Goal: Task Accomplishment & Management: Manage account settings

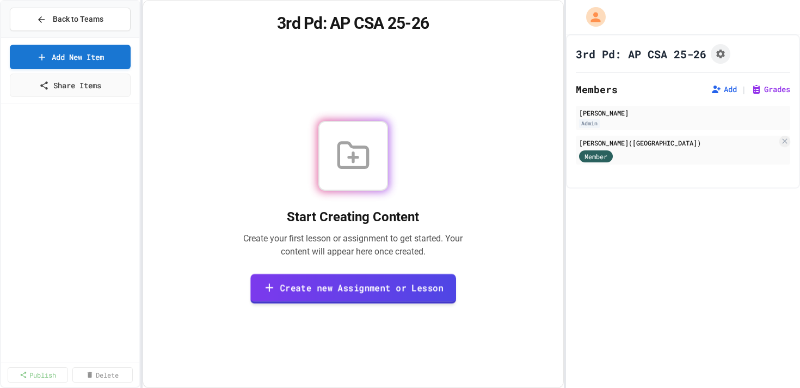
click at [275, 284] on icon at bounding box center [269, 287] width 13 height 14
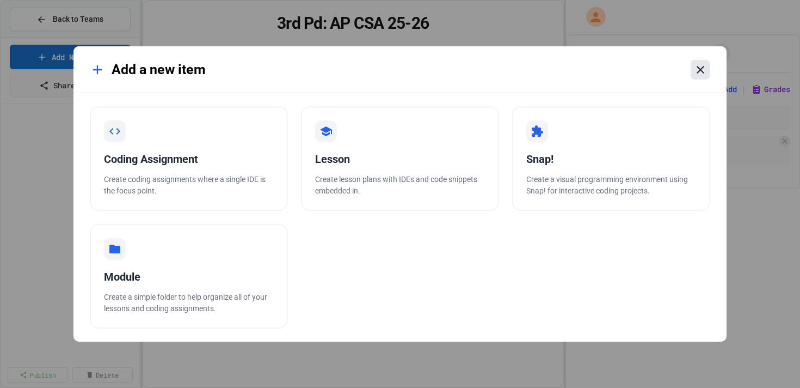
click at [701, 68] on icon at bounding box center [701, 70] width 8 height 8
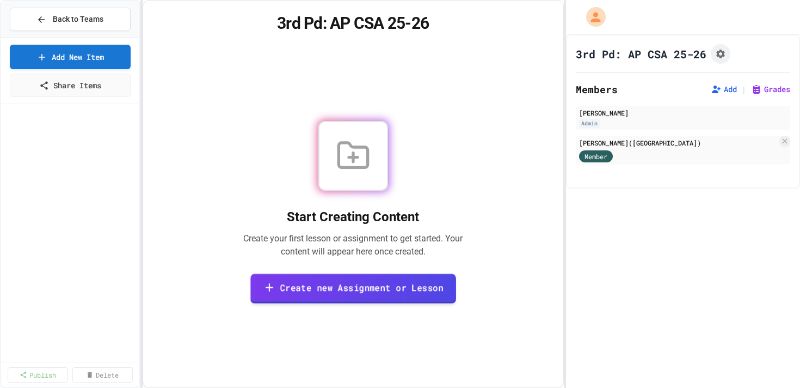
click at [307, 286] on link "Create new Assignment or Lesson" at bounding box center [353, 288] width 206 height 30
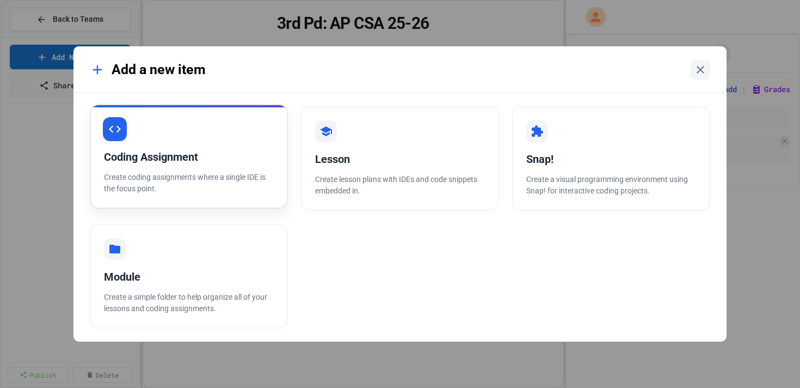
click at [166, 155] on div "Coding Assignment" at bounding box center [189, 157] width 170 height 16
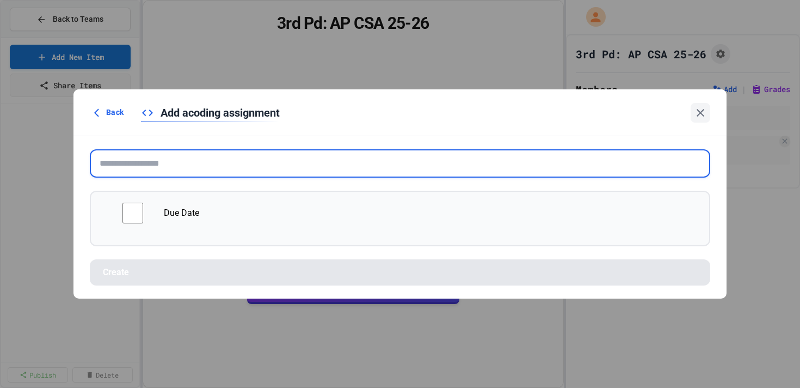
click at [186, 173] on input "text" at bounding box center [400, 163] width 621 height 28
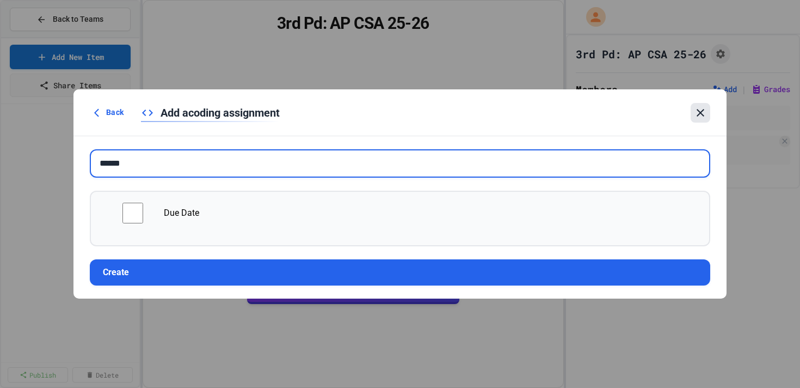
type input "******"
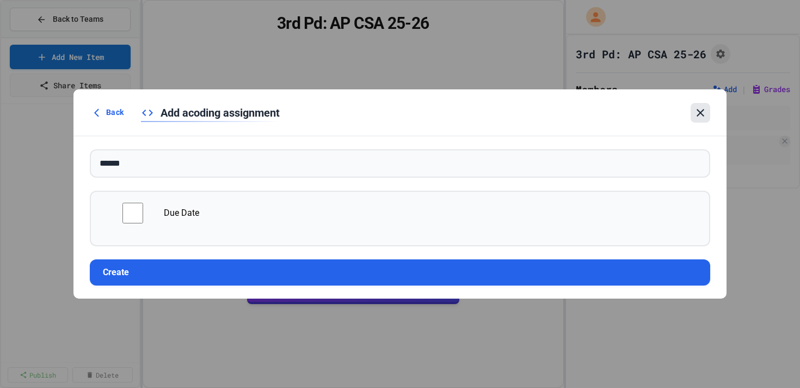
click at [695, 117] on icon at bounding box center [700, 112] width 13 height 13
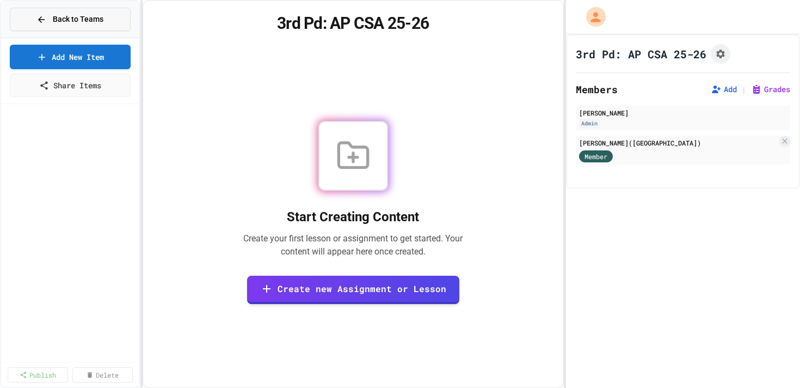
click at [65, 17] on span "Back to Teams" at bounding box center [78, 19] width 51 height 11
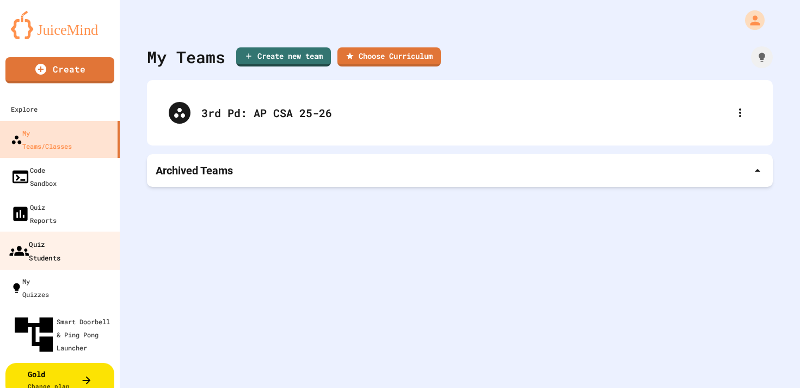
click at [38, 237] on div "Quiz Students" at bounding box center [34, 250] width 51 height 27
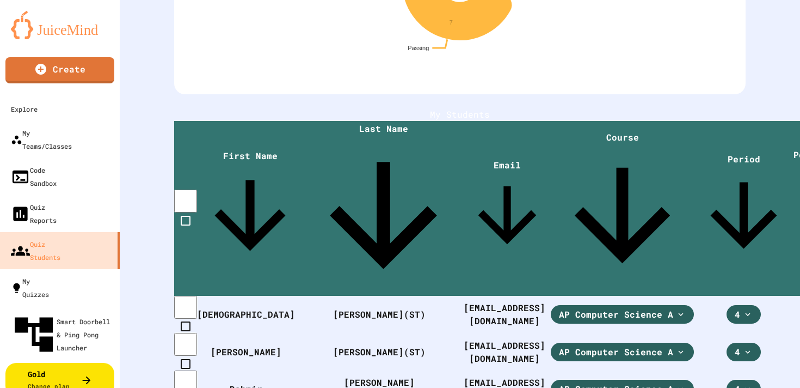
scroll to position [201, 0]
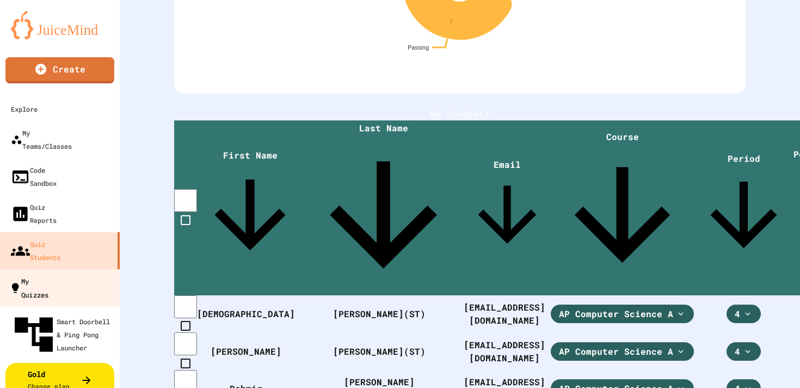
click at [40, 274] on div "My Quizzes" at bounding box center [28, 287] width 39 height 27
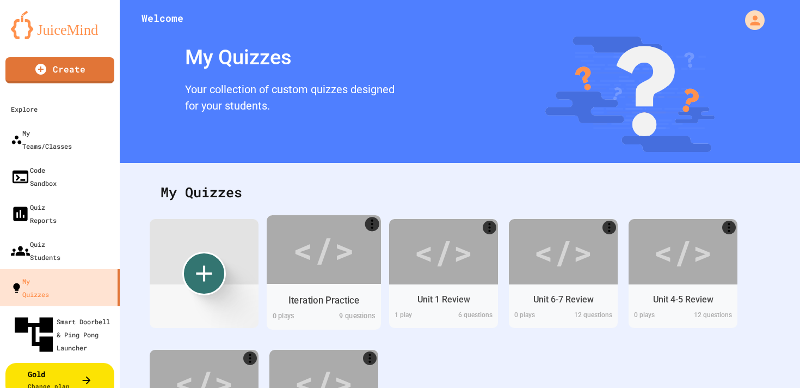
scroll to position [106, 0]
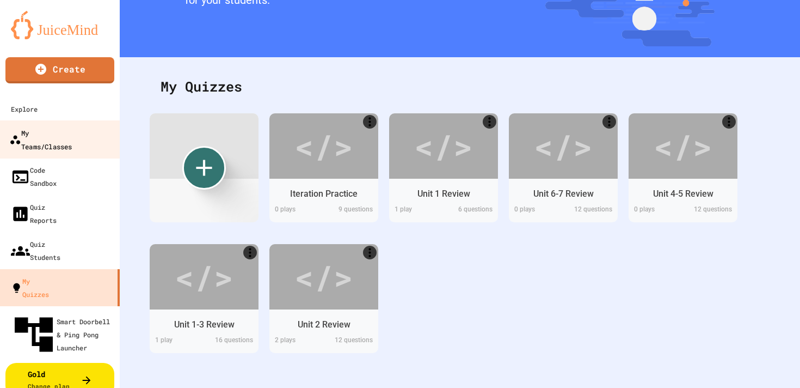
click at [72, 139] on div "My Teams/Classes" at bounding box center [40, 139] width 63 height 27
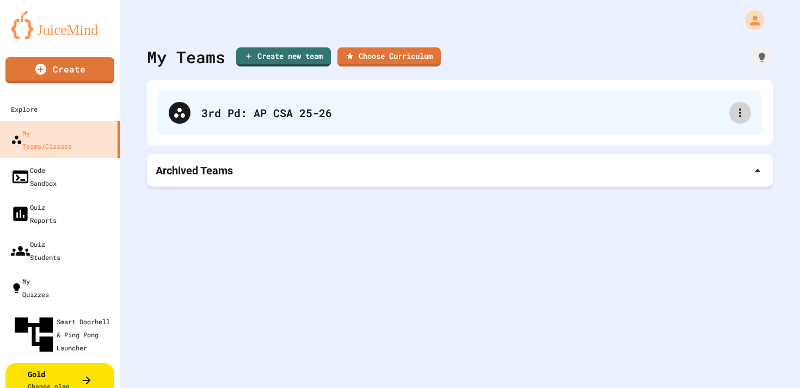
click at [731, 115] on div at bounding box center [740, 113] width 22 height 22
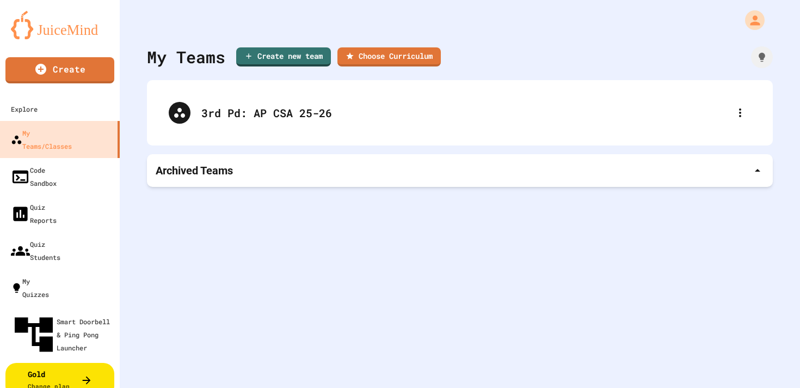
click at [621, 387] on div at bounding box center [400, 389] width 800 height 0
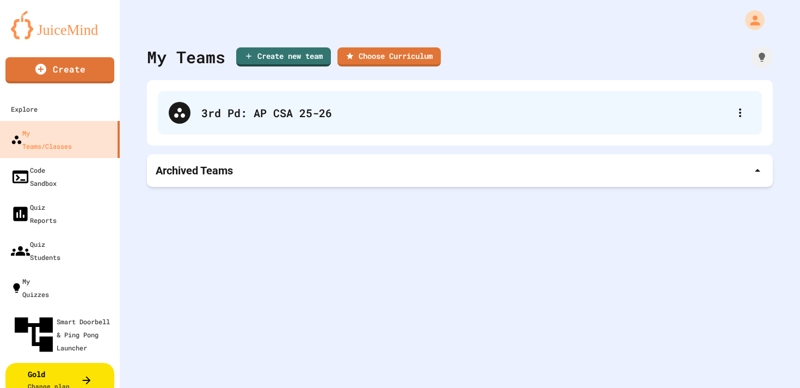
click at [312, 118] on div "3rd Pd: AP CSA 25-26" at bounding box center [465, 113] width 528 height 16
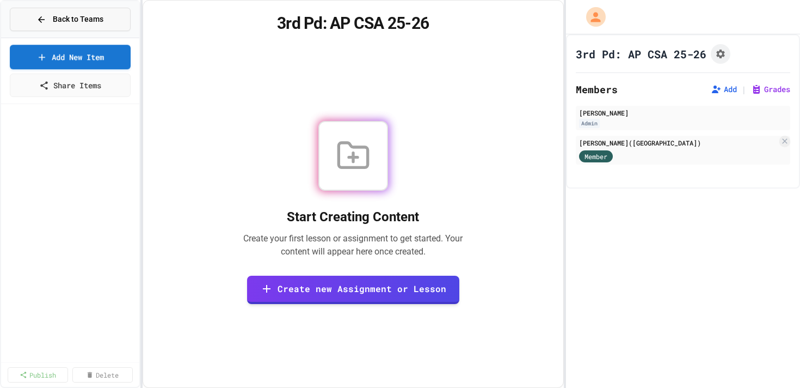
click at [64, 26] on button "Back to Teams" at bounding box center [70, 19] width 121 height 23
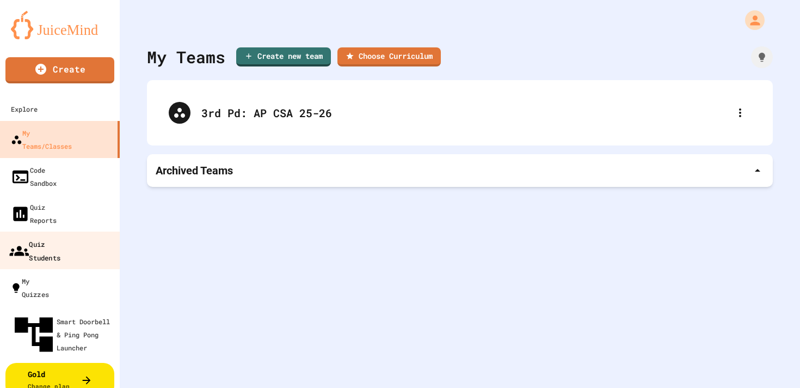
click at [42, 231] on link "Quiz Students" at bounding box center [60, 250] width 124 height 38
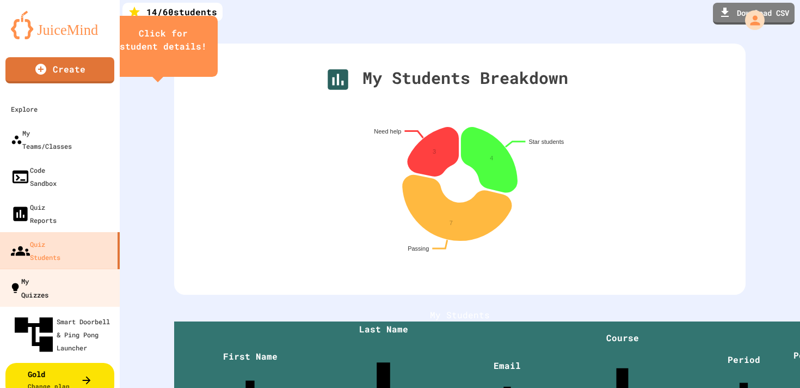
click at [44, 274] on div "My Quizzes" at bounding box center [28, 287] width 39 height 27
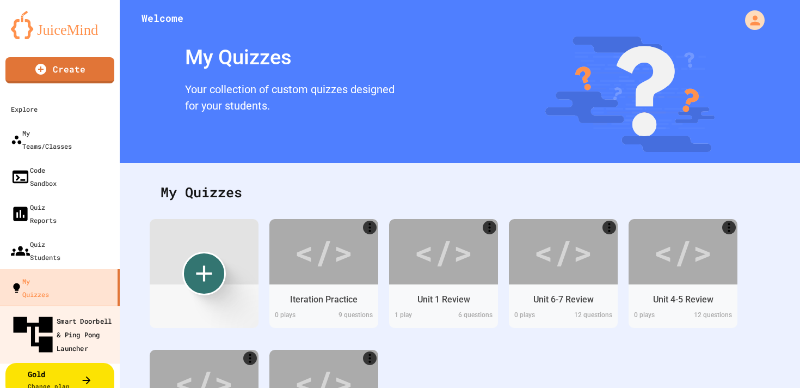
click at [36, 311] on div "Smart Doorbell & Ping Pong Launcher" at bounding box center [63, 334] width 108 height 47
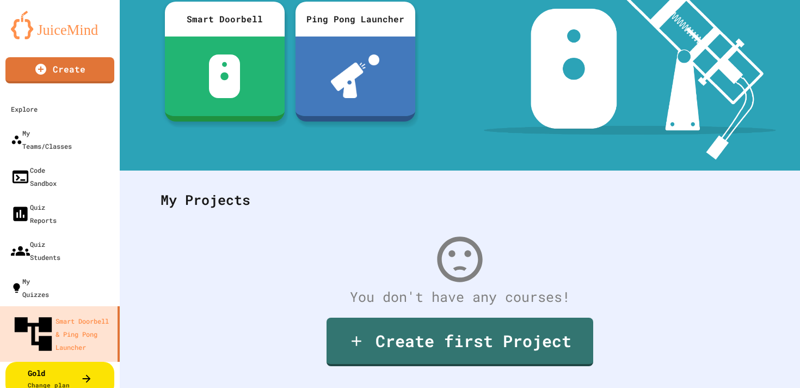
scroll to position [150, 0]
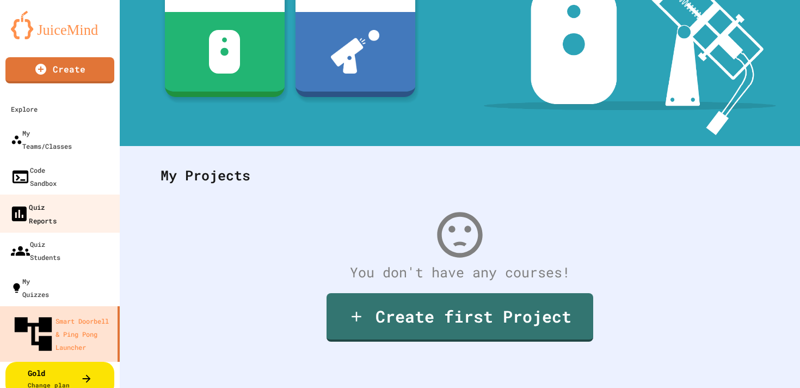
click at [57, 200] on div "Quiz Reports" at bounding box center [32, 213] width 47 height 27
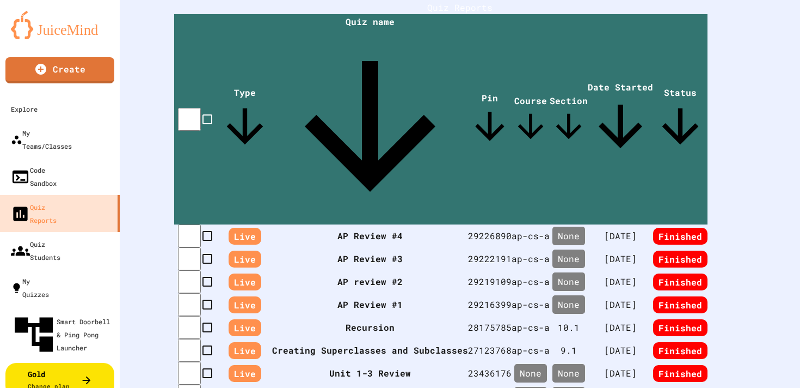
scroll to position [336, 0]
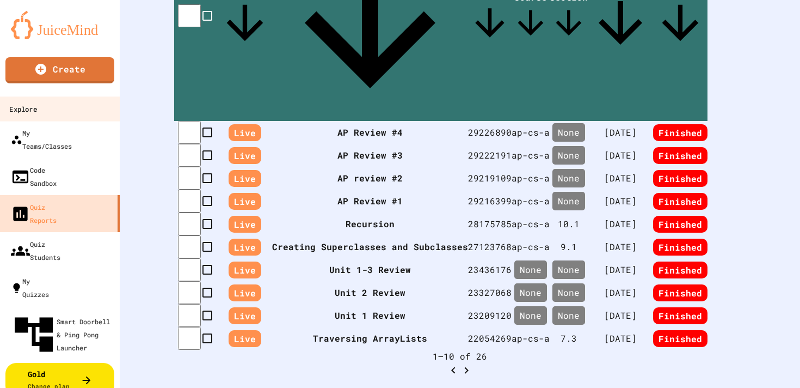
click at [73, 111] on link "Explore" at bounding box center [60, 108] width 124 height 24
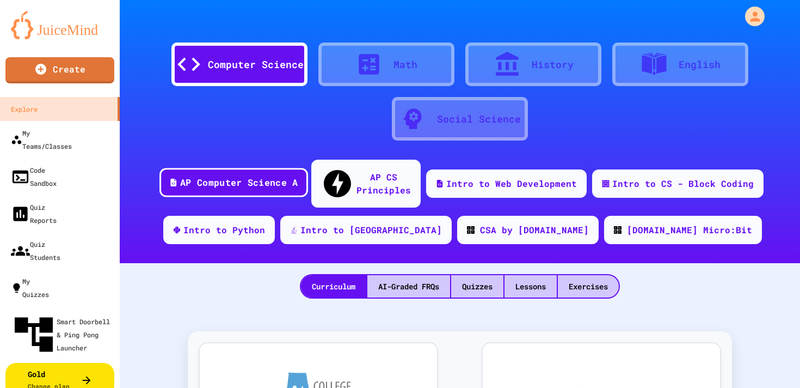
click at [280, 177] on div "AP Computer Science A" at bounding box center [239, 183] width 118 height 14
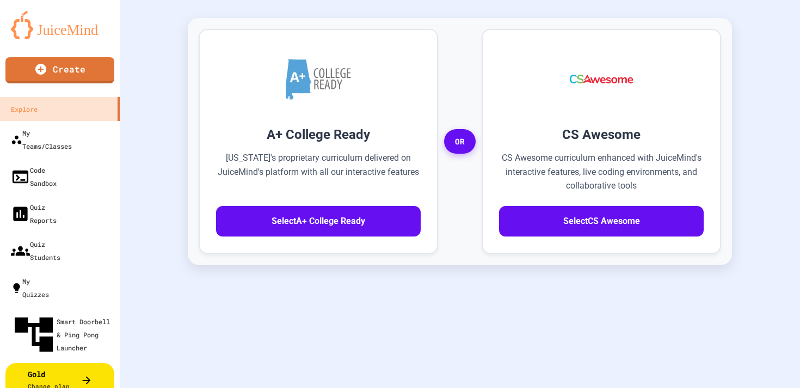
scroll to position [295, 0]
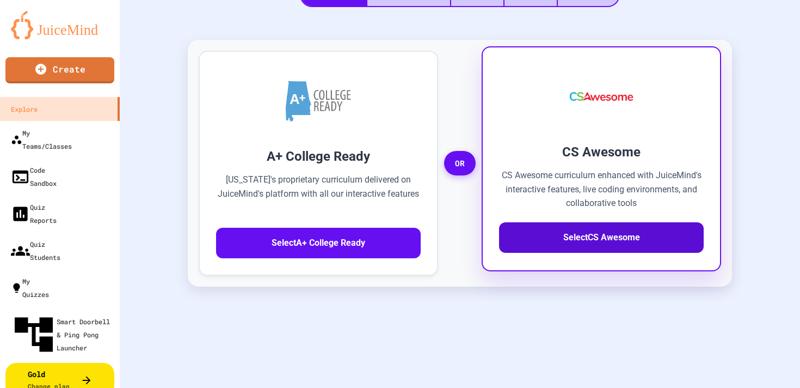
click at [596, 222] on button "Select CS Awesome" at bounding box center [601, 237] width 205 height 30
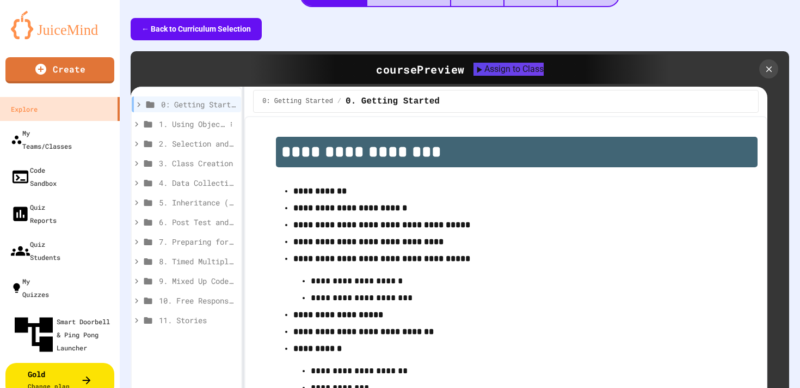
click at [132, 119] on icon at bounding box center [137, 124] width 10 height 10
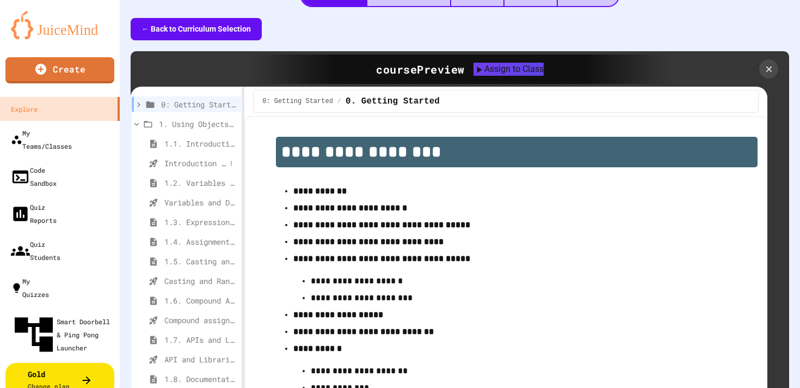
click at [189, 157] on span "Introduction to Algorithms, Programming, and Compilers" at bounding box center [195, 162] width 62 height 11
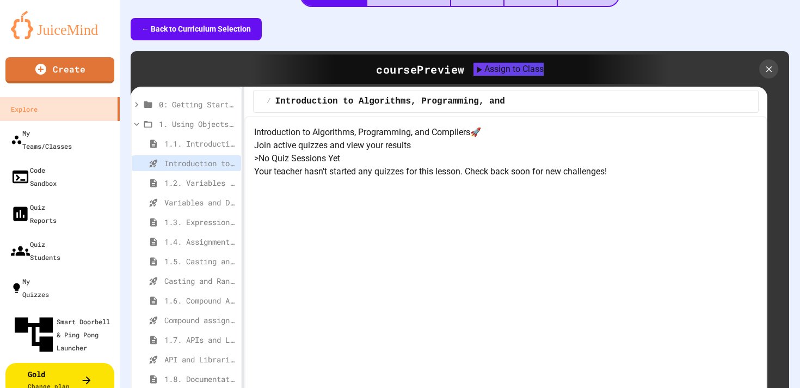
scroll to position [58, 0]
click at [188, 197] on span "Variables and Data Types - Quiz" at bounding box center [195, 202] width 62 height 11
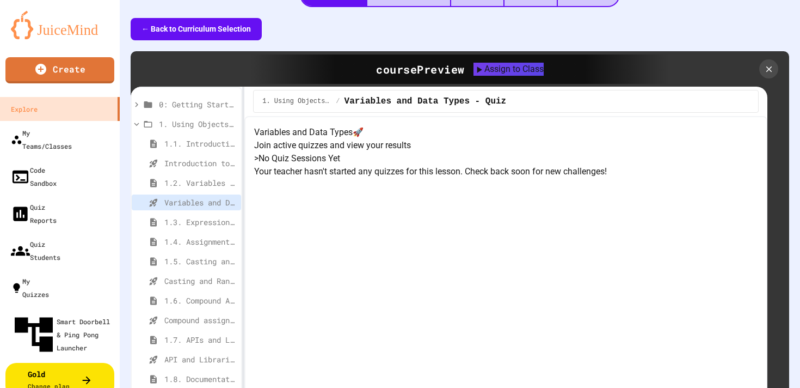
click at [498, 178] on div "> No Quiz Sessions Yet Your teacher hasn't started any quizzes for this lesson.…" at bounding box center [506, 165] width 504 height 26
click at [645, 134] on h4 "Variables and Data Types 🚀" at bounding box center [506, 132] width 504 height 13
click at [490, 62] on div "Assign to Class" at bounding box center [508, 68] width 71 height 13
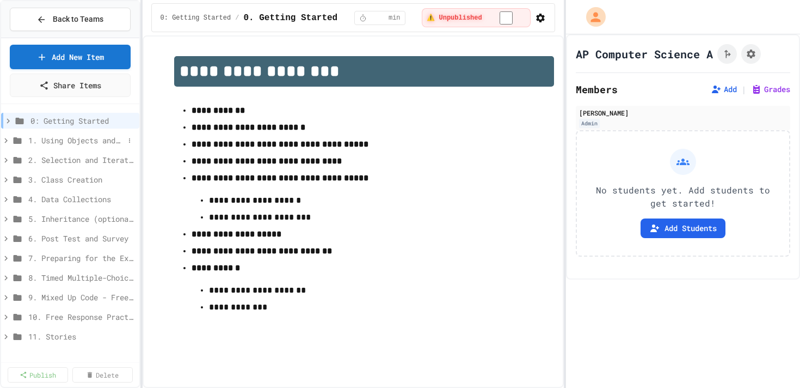
click at [6, 139] on icon at bounding box center [5, 140] width 3 height 5
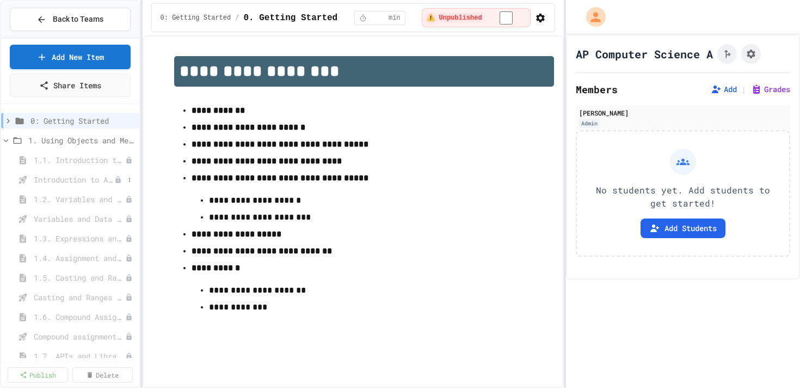
click at [46, 182] on span "Introduction to Algorithms, Programming, and Compilers" at bounding box center [74, 179] width 81 height 11
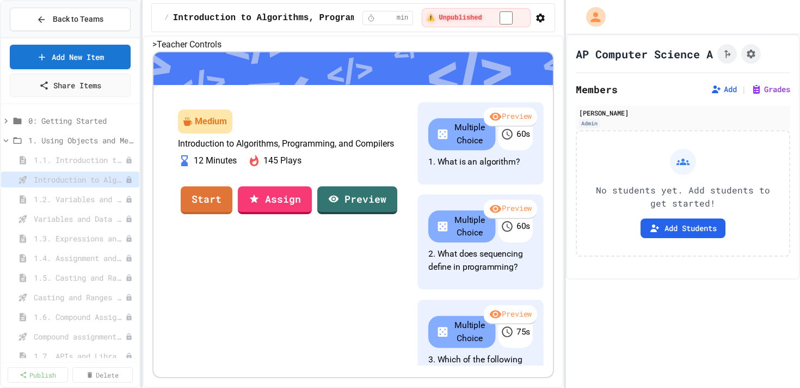
scroll to position [162, 0]
click at [82, 209] on div "1.2. Variables and Data Types" at bounding box center [70, 201] width 138 height 20
click at [58, 219] on span "Variables and Data Types - Quiz" at bounding box center [74, 218] width 81 height 11
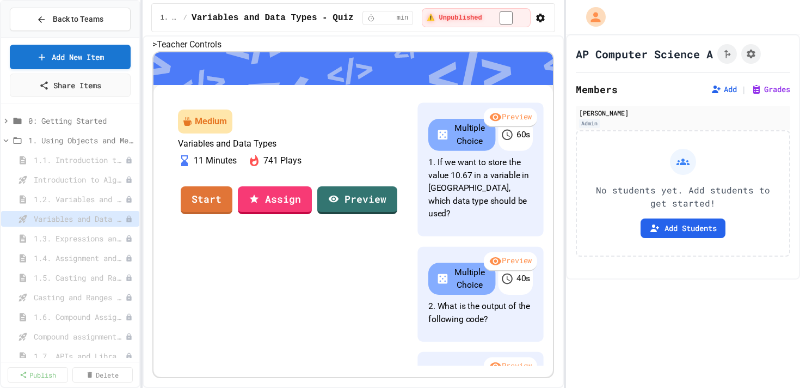
scroll to position [94, 0]
click at [306, 214] on link "Assign" at bounding box center [274, 199] width 75 height 29
click at [231, 213] on link "Start" at bounding box center [206, 198] width 49 height 29
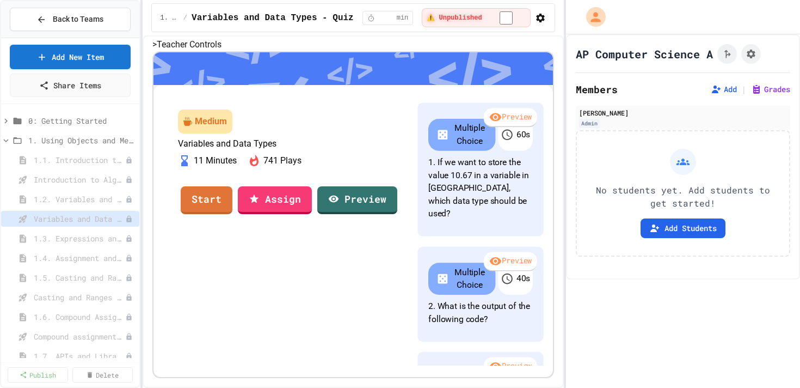
click at [59, 19] on span "Back to Teams" at bounding box center [78, 19] width 51 height 11
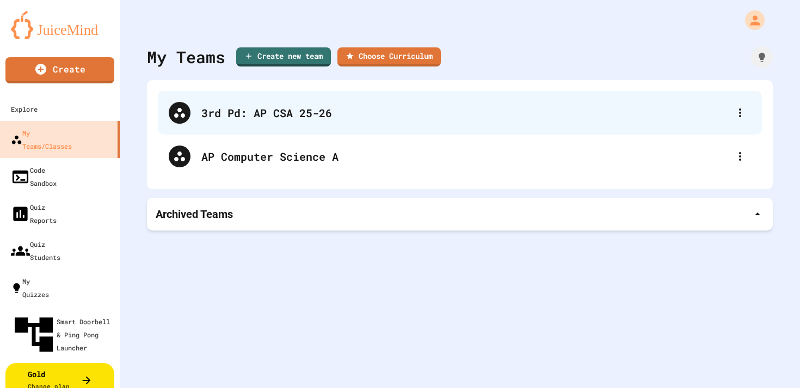
click at [579, 118] on div "3rd Pd: AP CSA 25-26" at bounding box center [465, 113] width 528 height 16
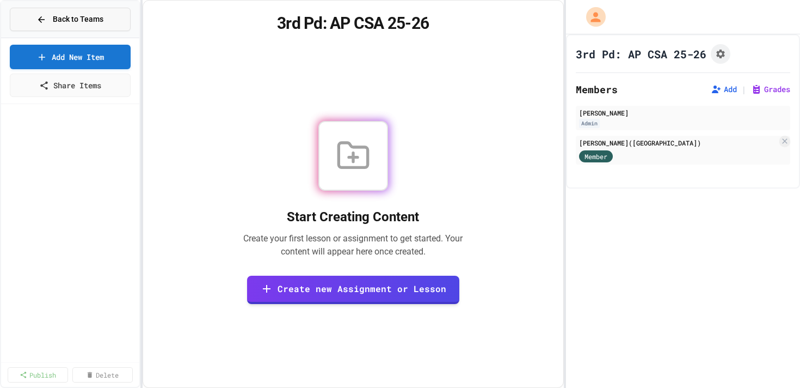
click at [103, 21] on span "Back to Teams" at bounding box center [78, 19] width 51 height 11
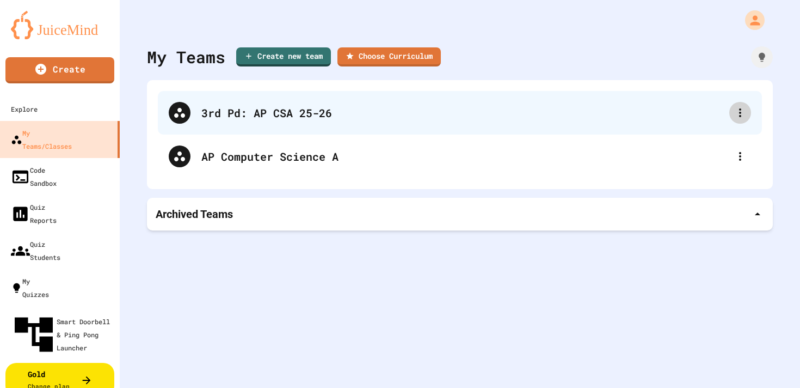
click at [737, 111] on icon at bounding box center [740, 112] width 13 height 13
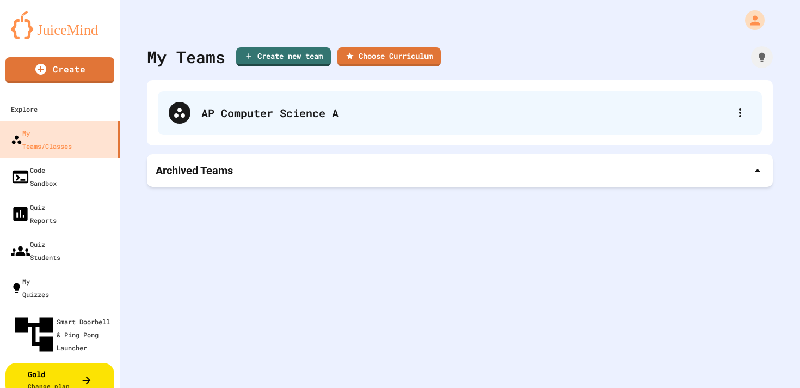
click at [299, 119] on div "AP Computer Science A" at bounding box center [465, 113] width 528 height 16
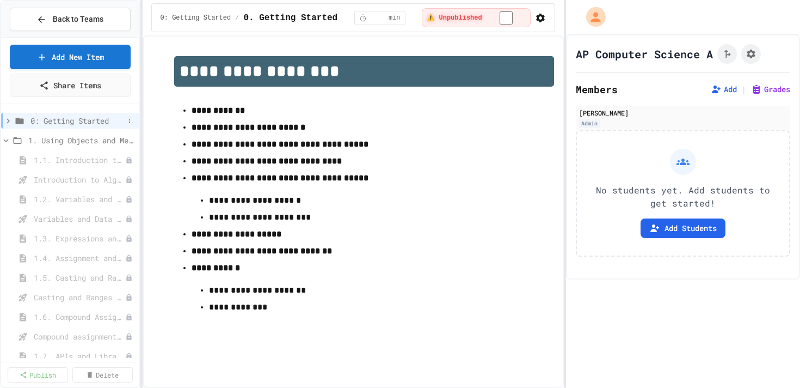
click at [55, 121] on span "0: Getting Started" at bounding box center [77, 120] width 94 height 11
click at [2, 119] on icon at bounding box center [6, 121] width 10 height 10
click at [9, 139] on icon at bounding box center [6, 141] width 10 height 10
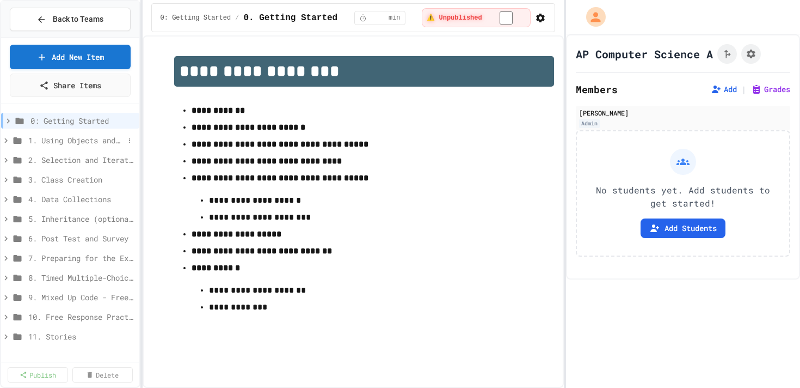
click at [29, 141] on span "1. Using Objects and Methods" at bounding box center [76, 139] width 96 height 11
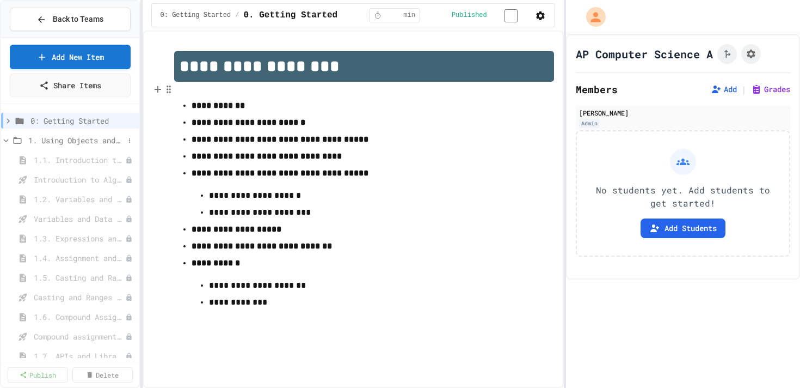
click at [75, 142] on span "1. Using Objects and Methods" at bounding box center [76, 139] width 96 height 11
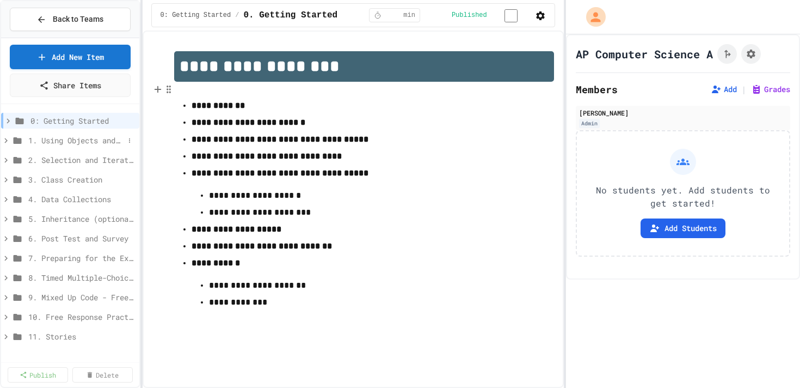
click at [90, 137] on span "1. Using Objects and Methods" at bounding box center [76, 139] width 96 height 11
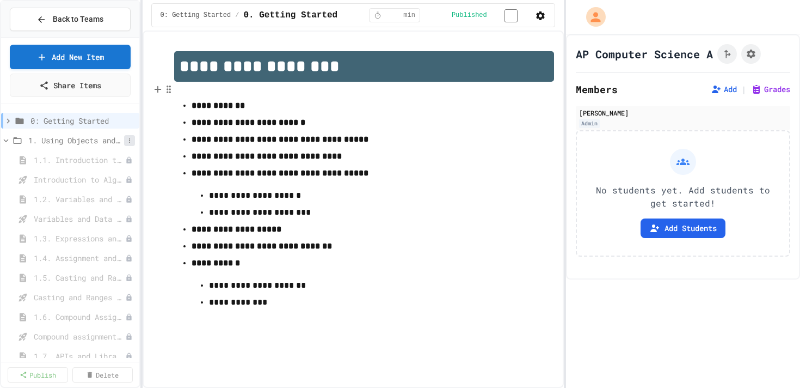
click at [130, 139] on icon at bounding box center [129, 140] width 7 height 7
click at [104, 198] on button "Publish All (36)" at bounding box center [104, 200] width 77 height 20
click at [5, 141] on icon at bounding box center [6, 141] width 10 height 10
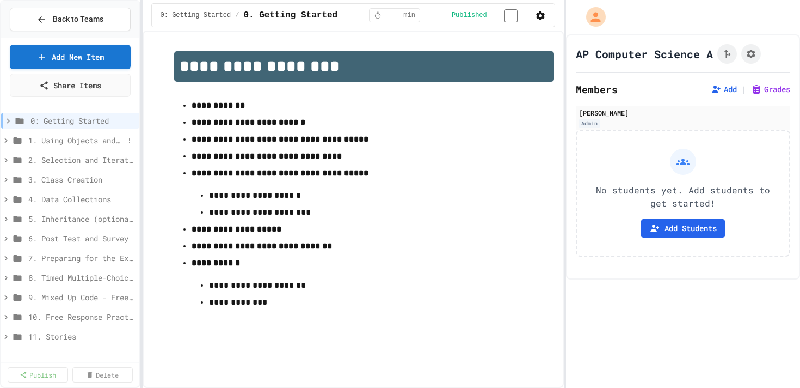
click at [47, 137] on span "1. Using Objects and Methods" at bounding box center [76, 139] width 96 height 11
click at [43, 176] on span "Introduction to Algorithms, Programming, and Compilers" at bounding box center [79, 179] width 90 height 11
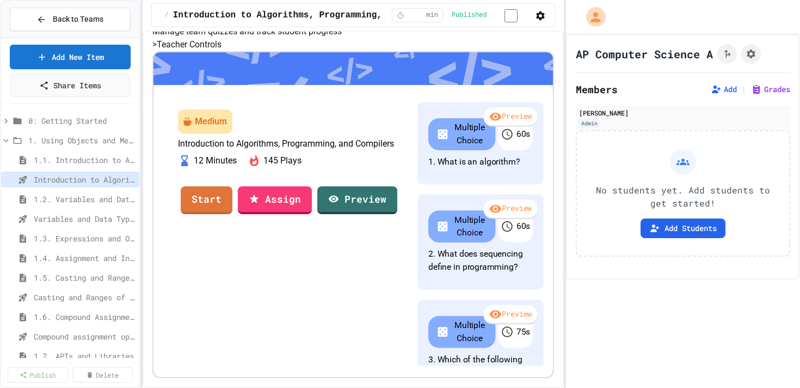
scroll to position [151, 0]
click at [42, 217] on span "Variables and Data Types - Quiz" at bounding box center [79, 218] width 90 height 11
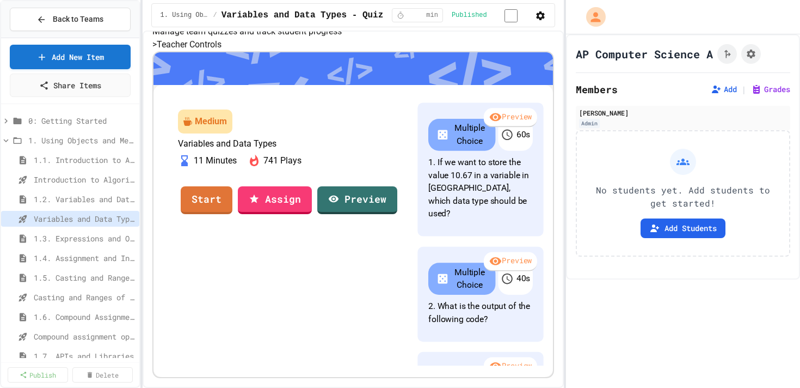
scroll to position [133, 0]
click at [753, 52] on icon "Assignment Settings" at bounding box center [751, 54] width 9 height 9
click at [714, 87] on icon at bounding box center [716, 89] width 9 height 8
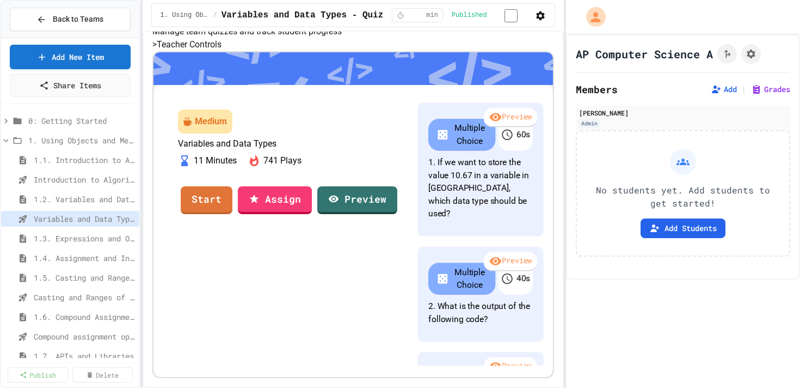
click at [80, 200] on span "1.2. Variables and Data Types" at bounding box center [79, 198] width 90 height 11
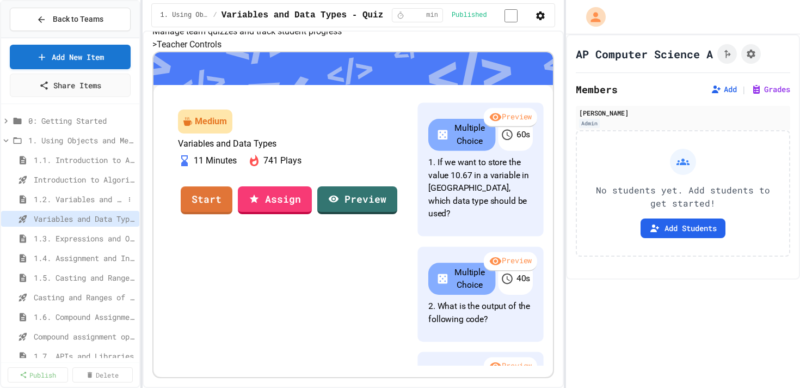
select select "***"
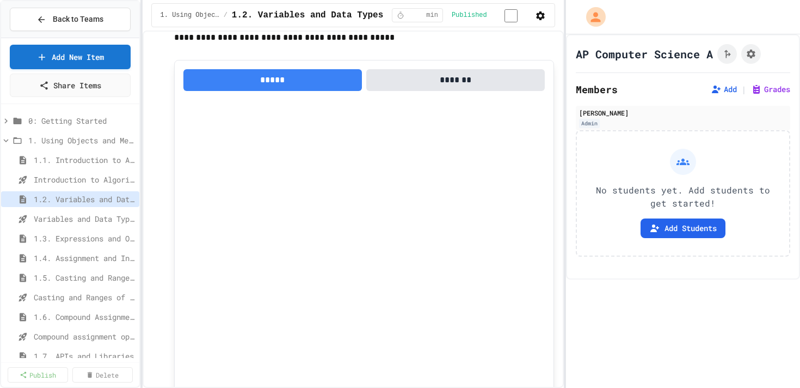
scroll to position [162, 0]
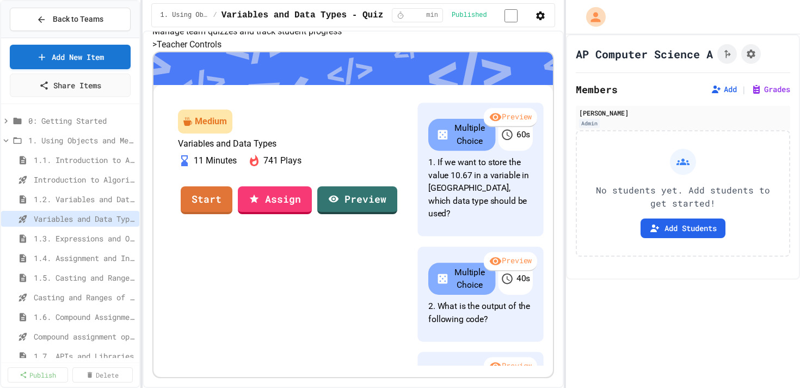
scroll to position [158, 0]
click at [55, 242] on span "1.3. Expressions and Output [New]" at bounding box center [79, 237] width 90 height 11
select select "***"
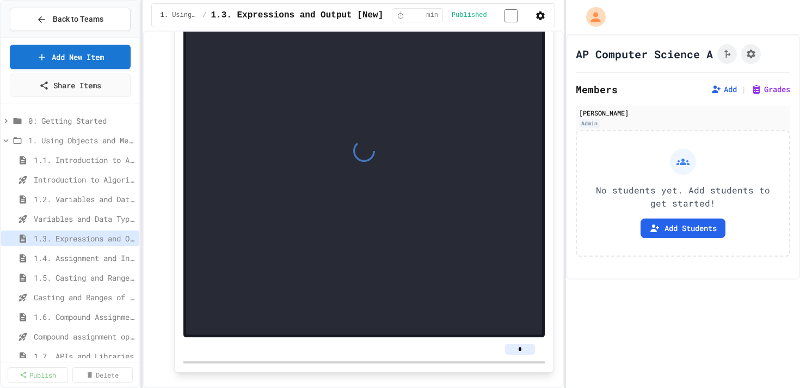
scroll to position [1964, 0]
